Goal: Task Accomplishment & Management: Complete application form

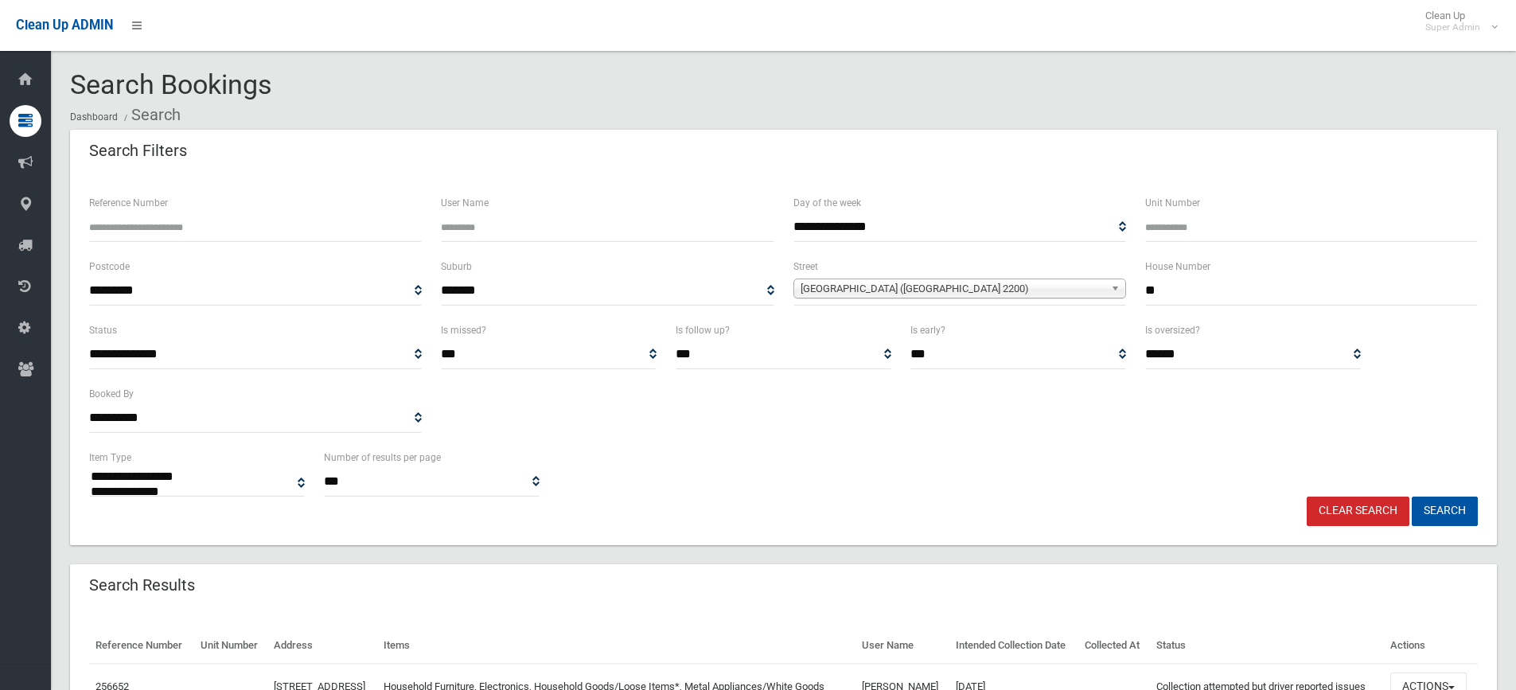
select select
click at [1191, 295] on input "**" at bounding box center [1311, 290] width 333 height 29
type input "*"
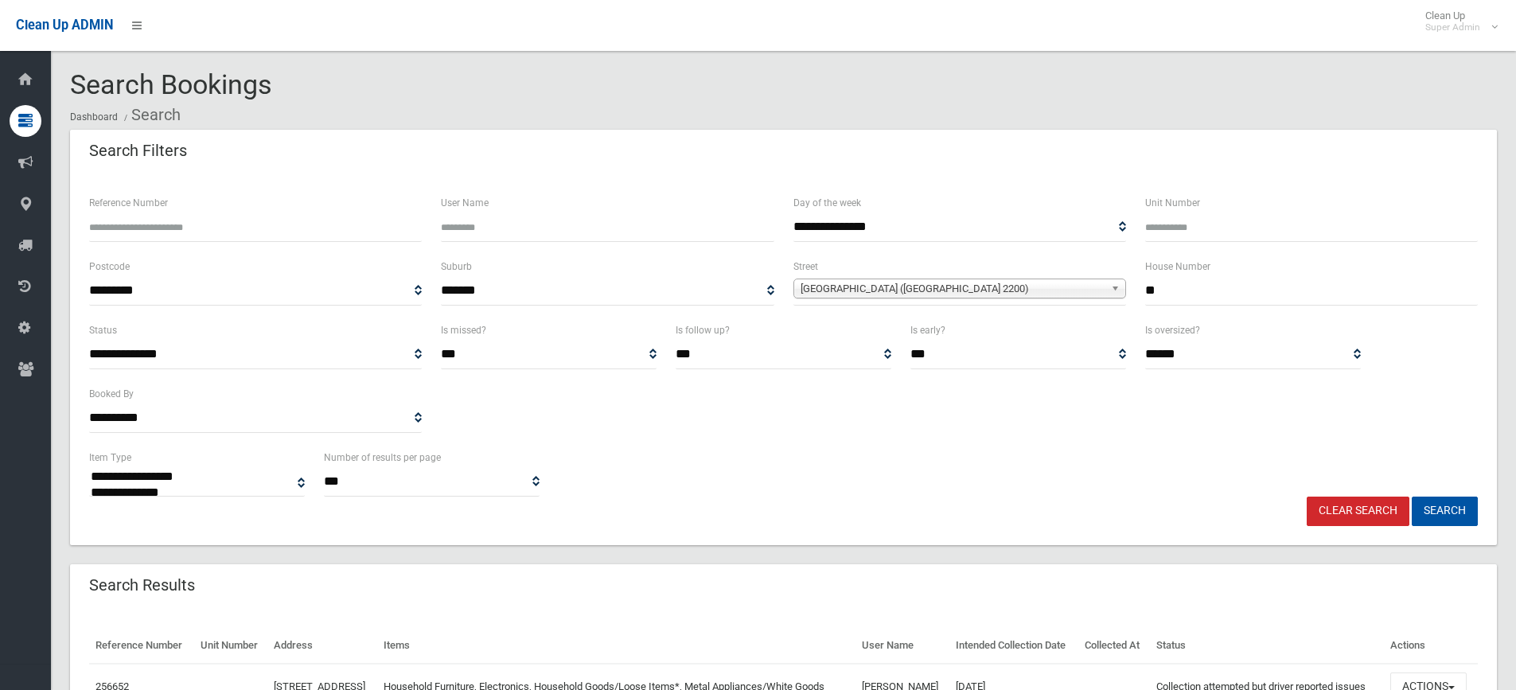
type input "**"
click at [883, 291] on span "[GEOGRAPHIC_DATA] ([GEOGRAPHIC_DATA] 2200)" at bounding box center [953, 288] width 304 height 19
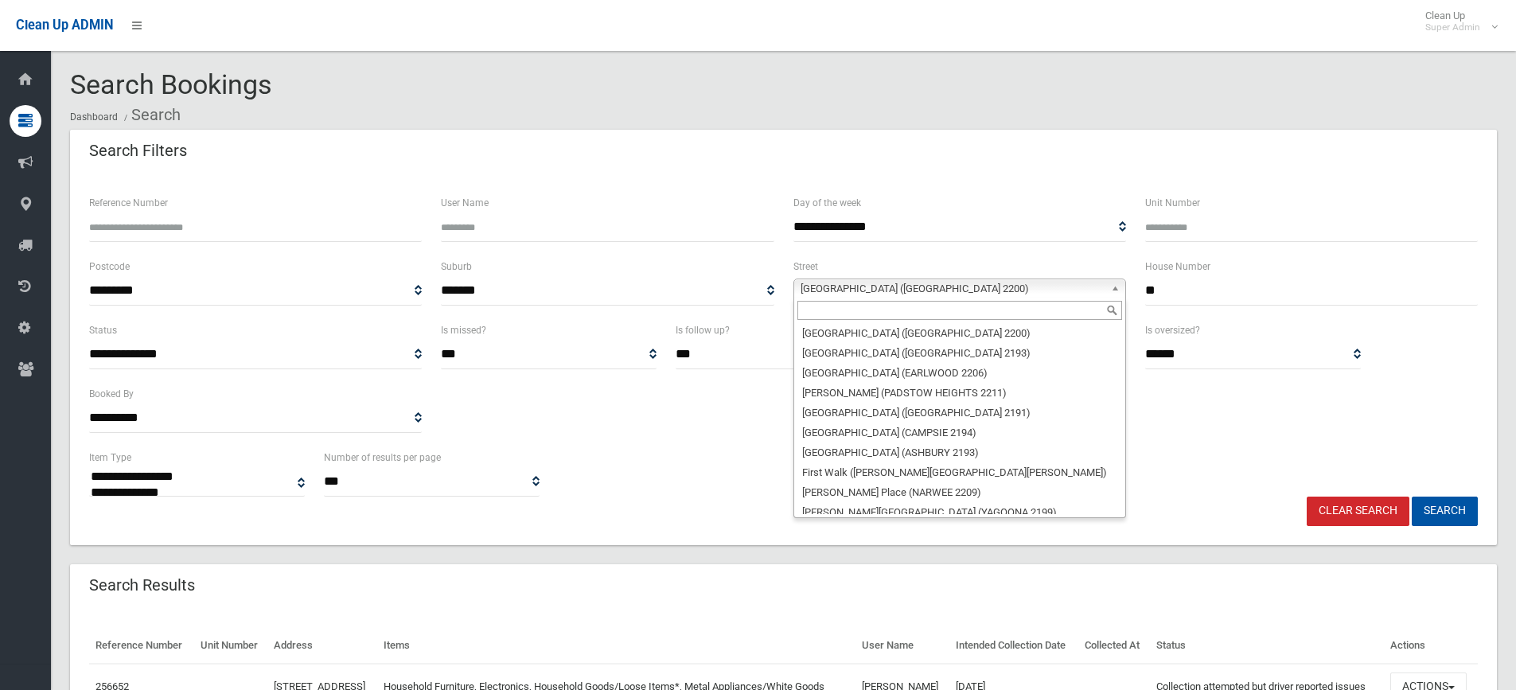
scroll to position [15240, 0]
click at [857, 310] on input "text" at bounding box center [959, 310] width 325 height 19
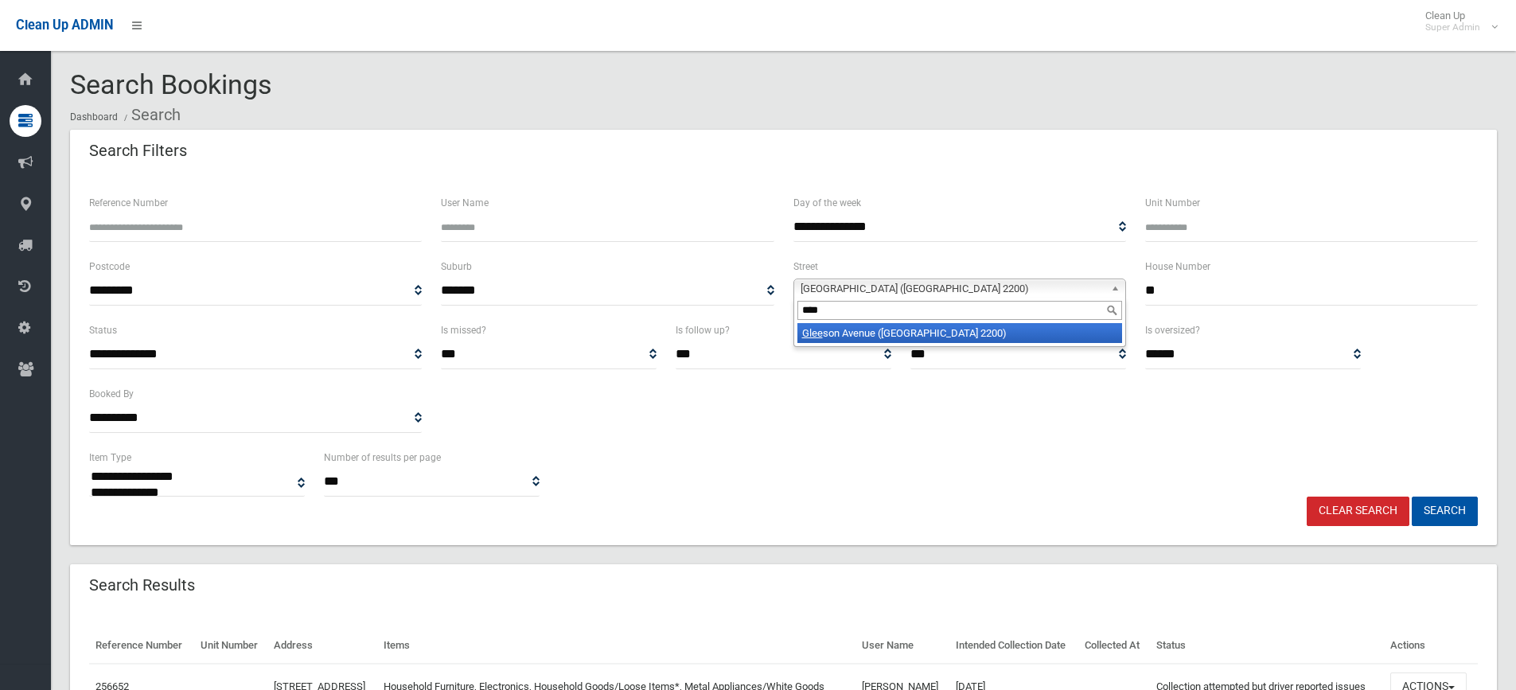
type input "****"
click at [898, 337] on li "Glee son Avenue ([GEOGRAPHIC_DATA] 2200)" at bounding box center [959, 333] width 325 height 20
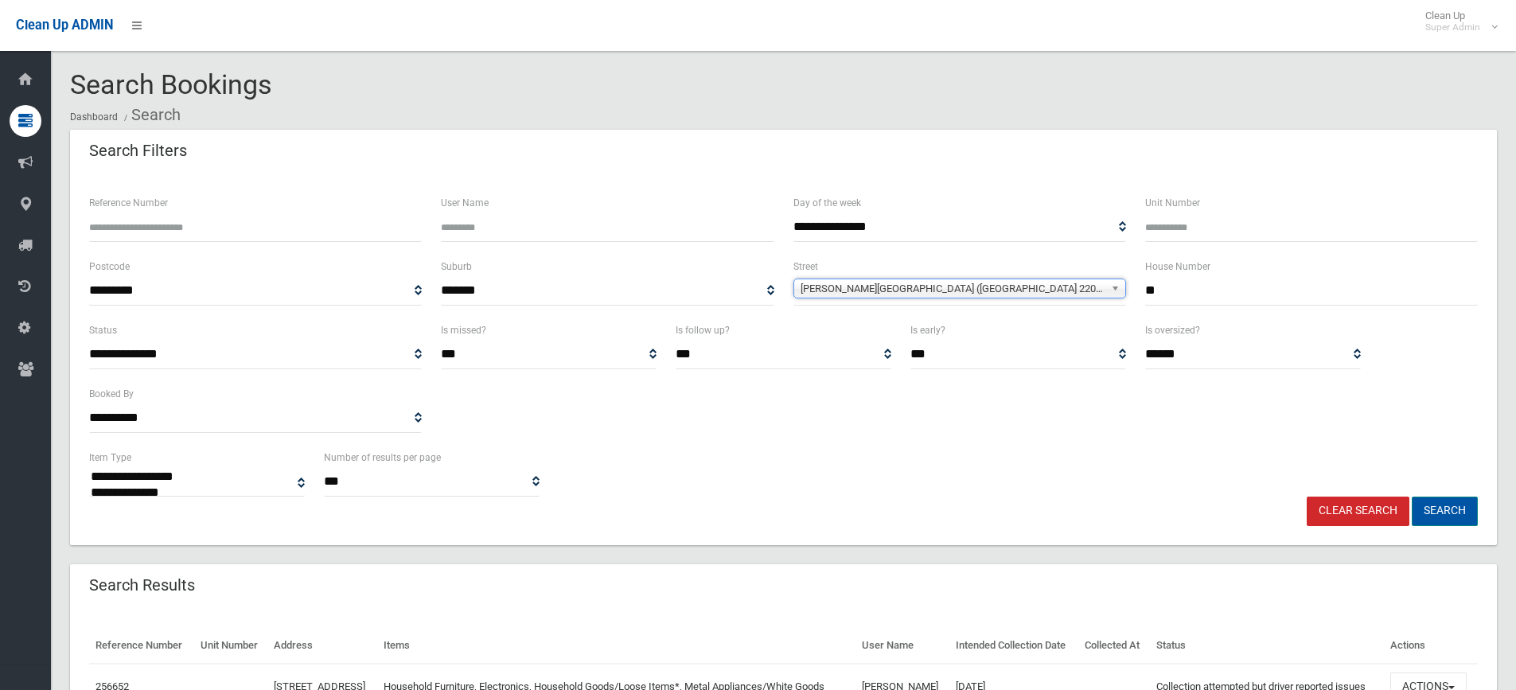
click at [1431, 518] on button "Search" at bounding box center [1445, 511] width 66 height 29
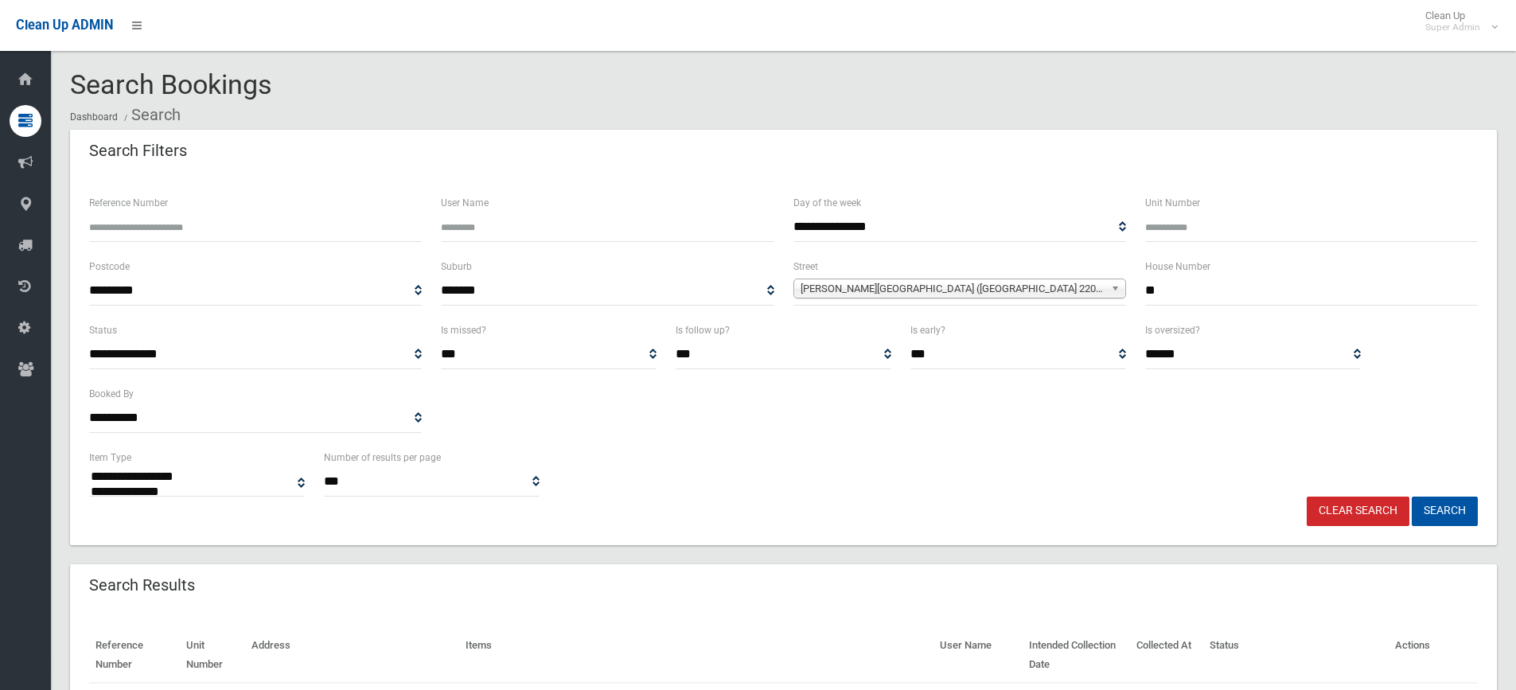
select select
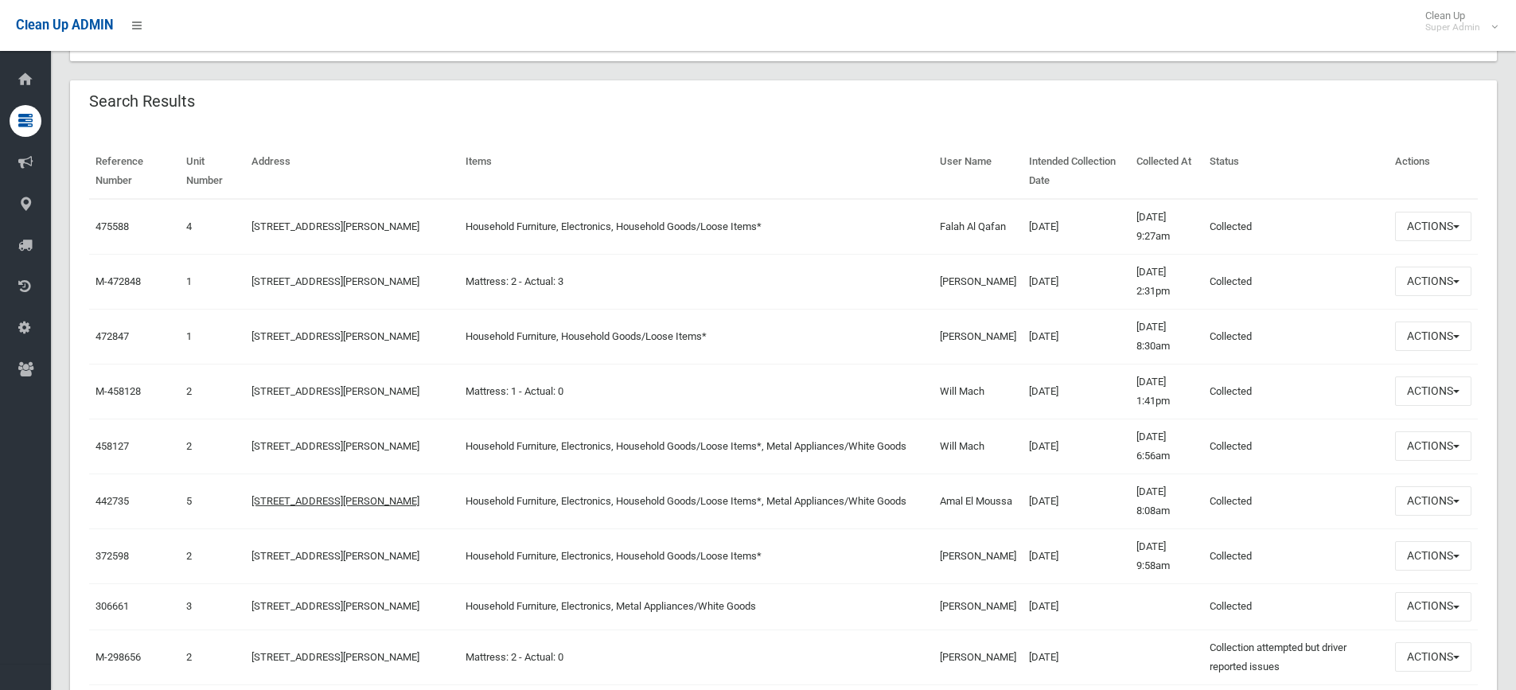
scroll to position [557, 0]
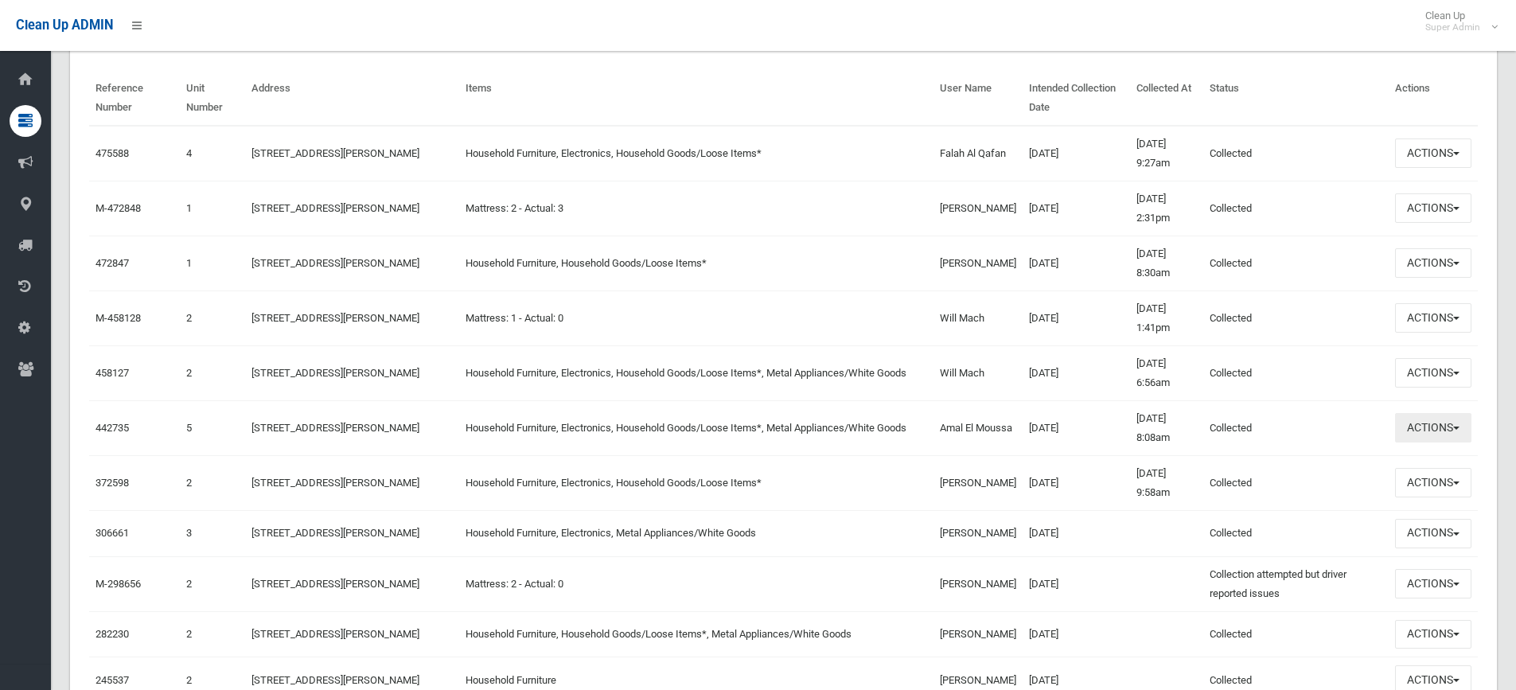
click at [1448, 428] on button "Actions" at bounding box center [1433, 427] width 76 height 29
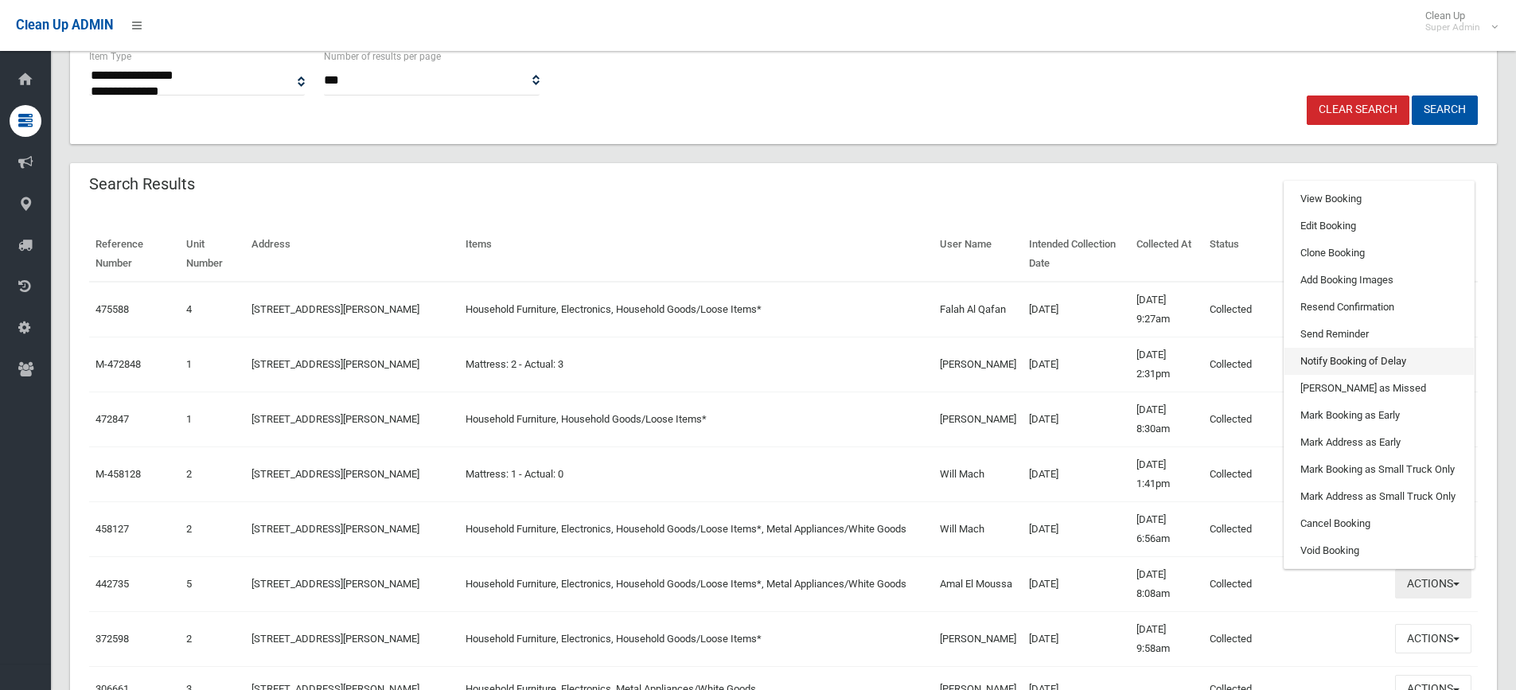
scroll to position [398, 0]
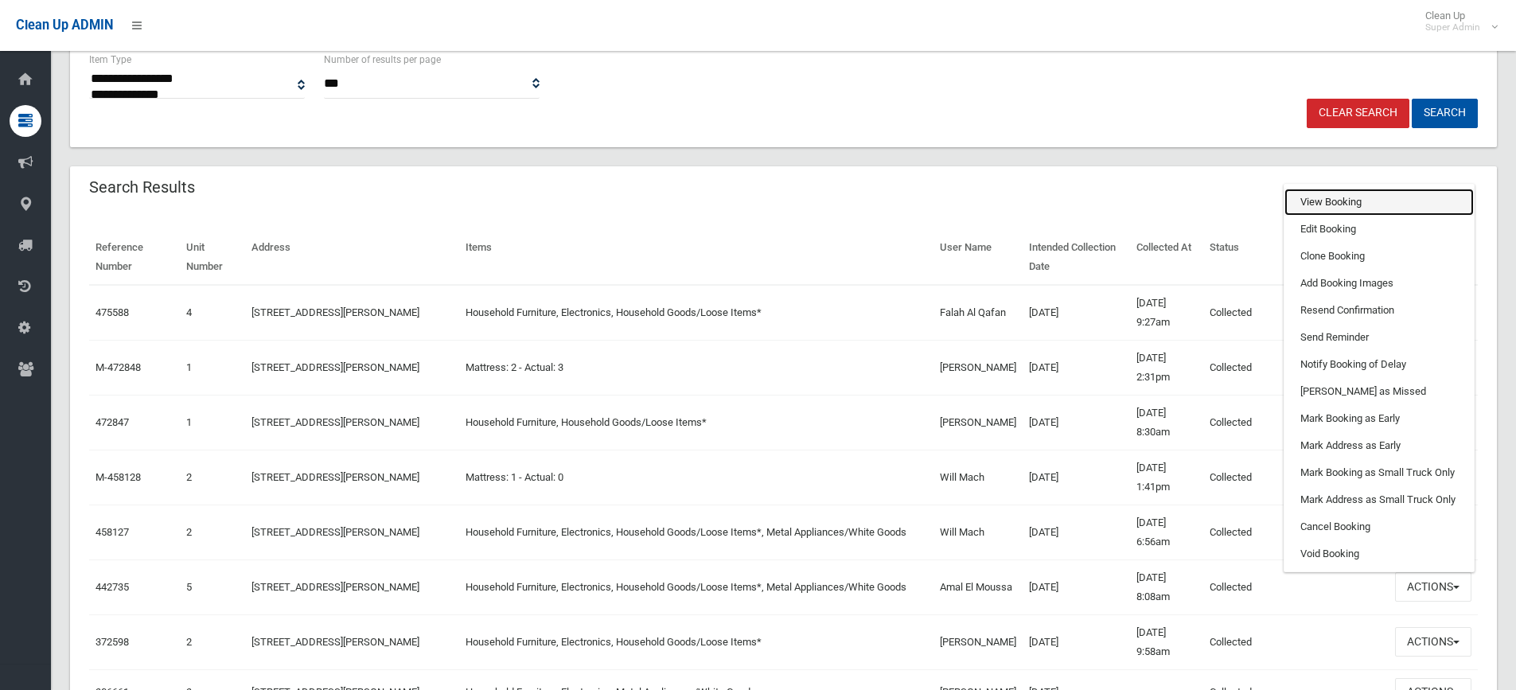
click at [1333, 204] on link "View Booking" at bounding box center [1378, 202] width 189 height 27
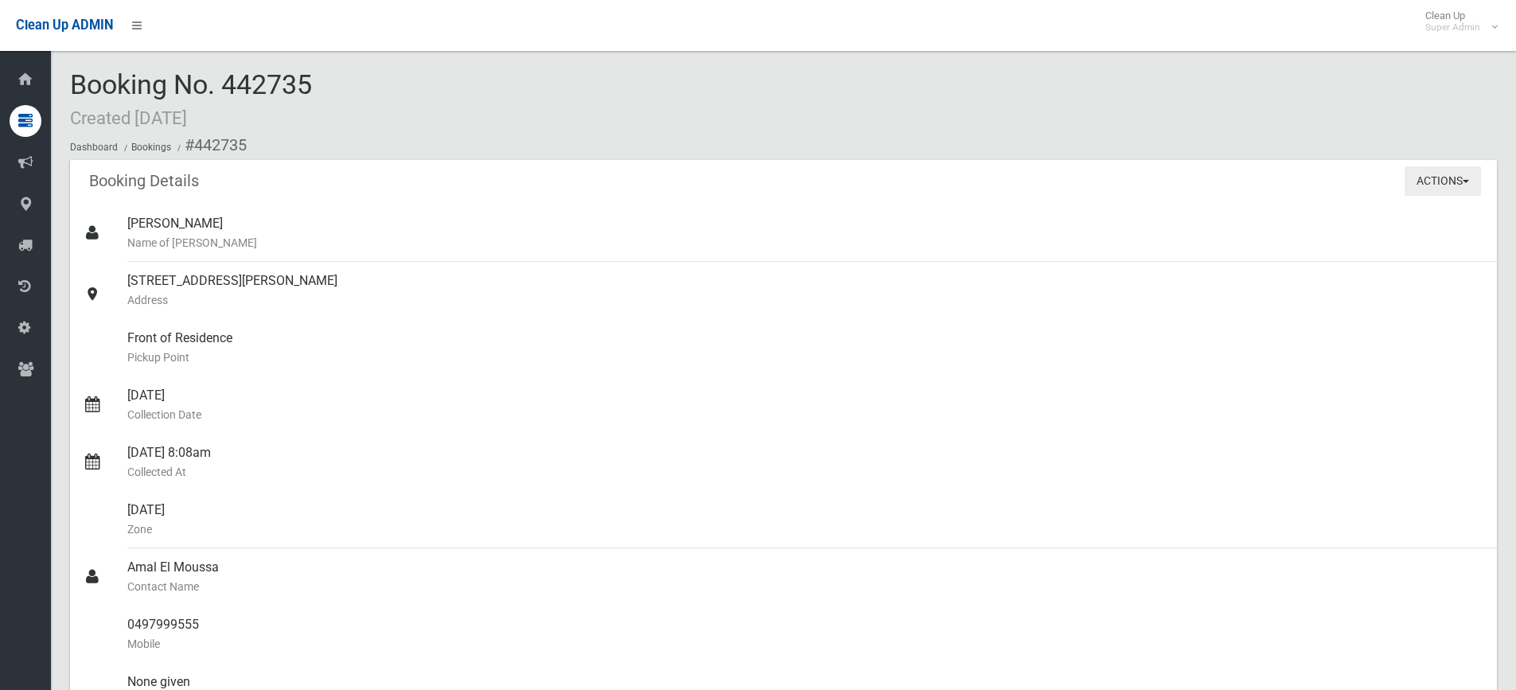
click at [1445, 180] on button "Actions" at bounding box center [1443, 180] width 76 height 29
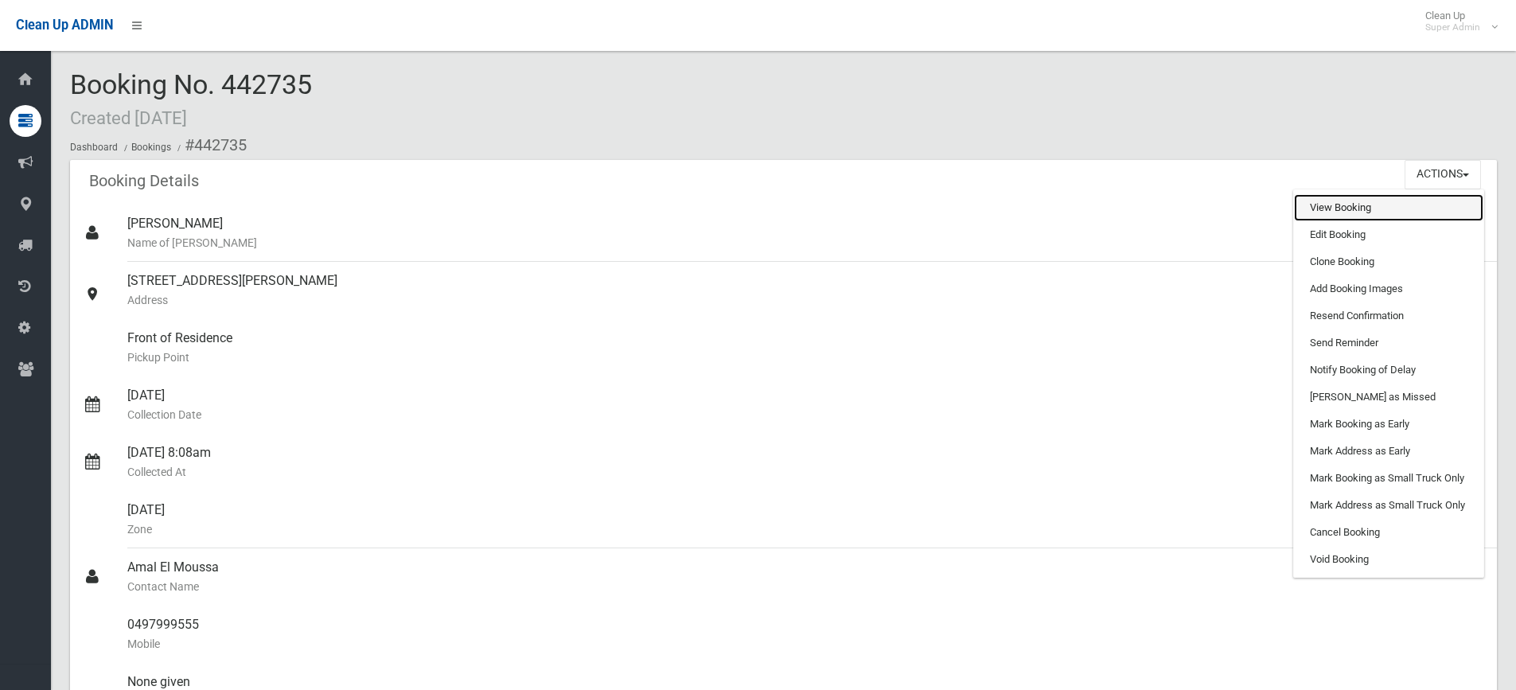
click at [1343, 212] on link "View Booking" at bounding box center [1388, 207] width 189 height 27
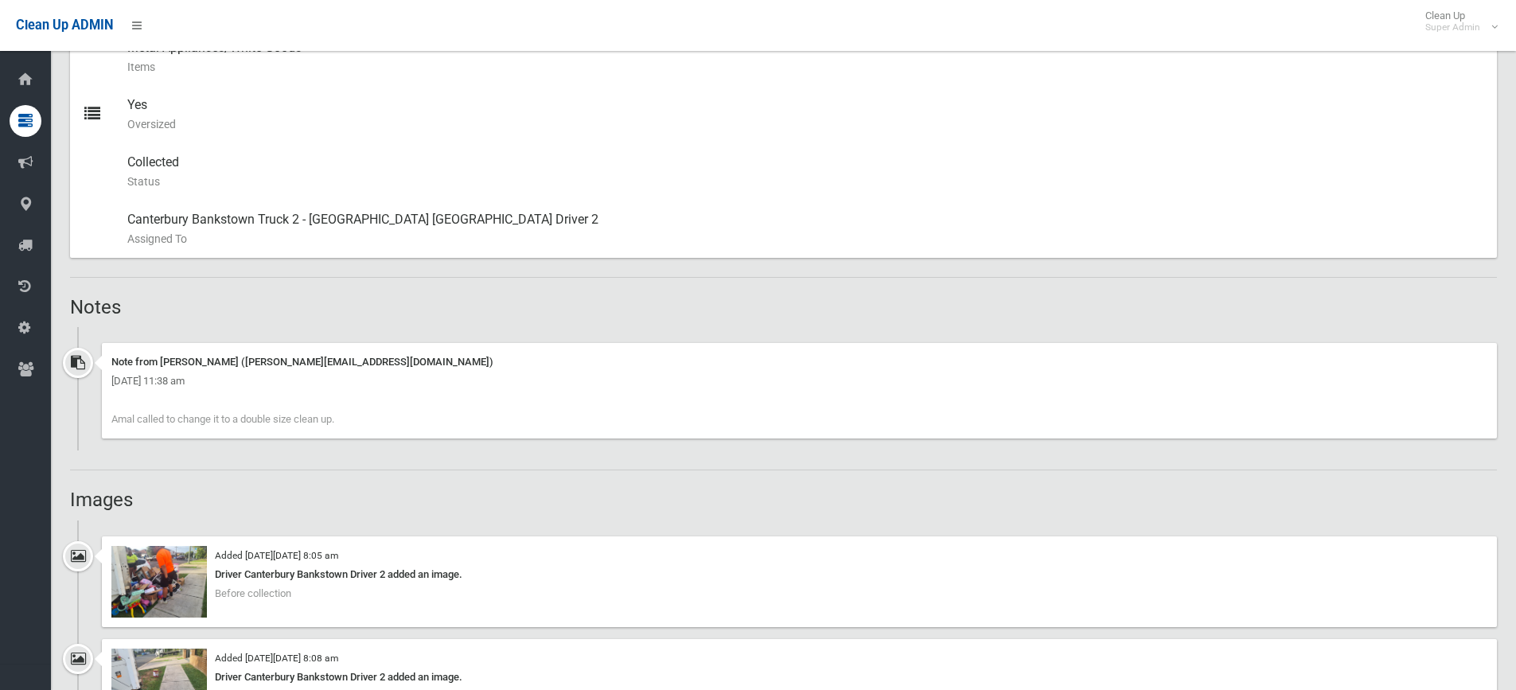
scroll to position [1035, 0]
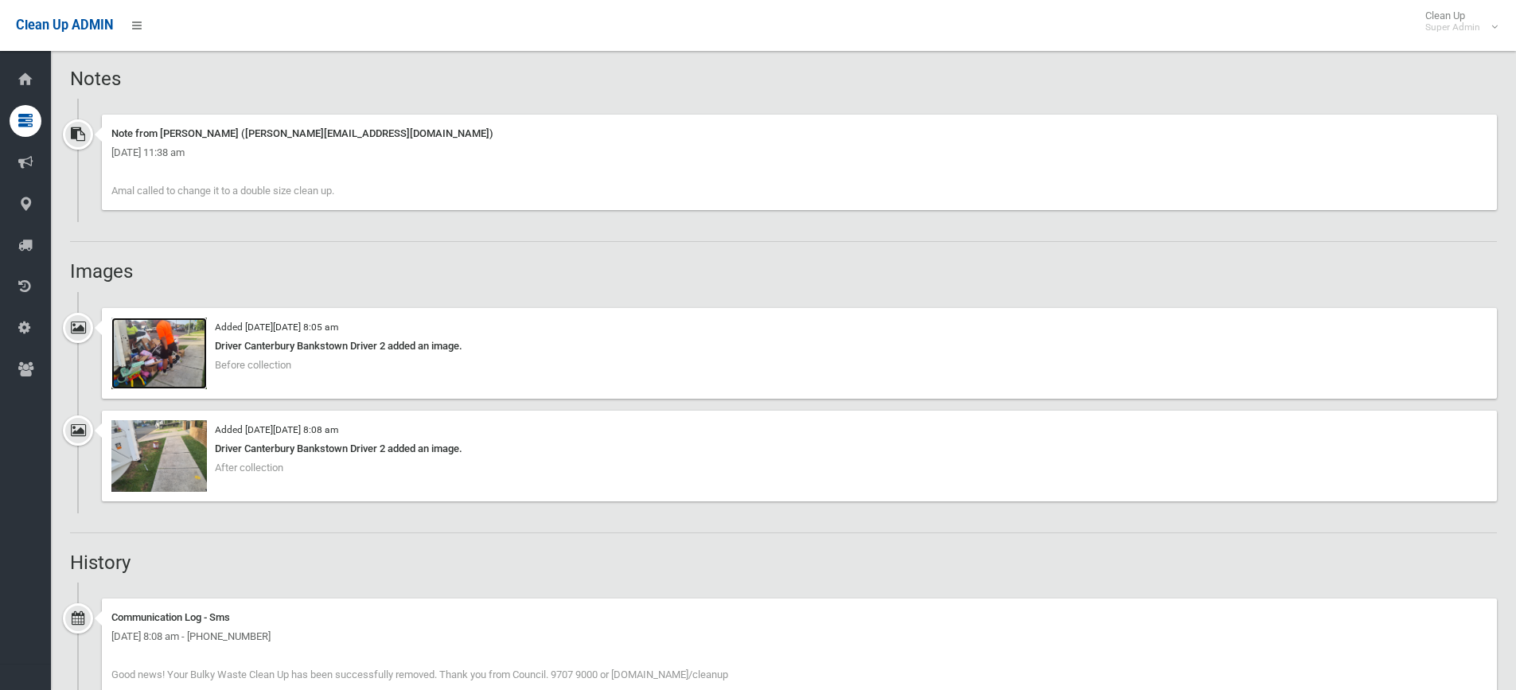
click at [146, 341] on img at bounding box center [158, 354] width 95 height 72
click at [164, 474] on img at bounding box center [158, 456] width 95 height 72
